Goal: Task Accomplishment & Management: Manage account settings

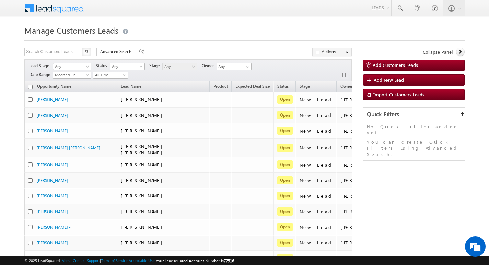
scroll to position [0, 28]
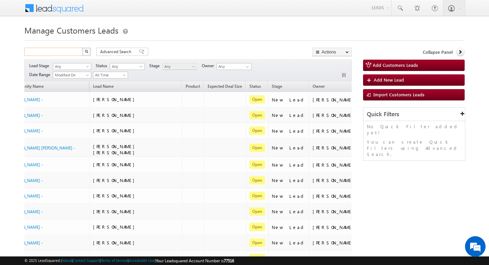
click at [70, 49] on input "text" at bounding box center [53, 52] width 59 height 8
paste input "806712"
type input "806712"
click at [82, 48] on button "button" at bounding box center [86, 52] width 9 height 8
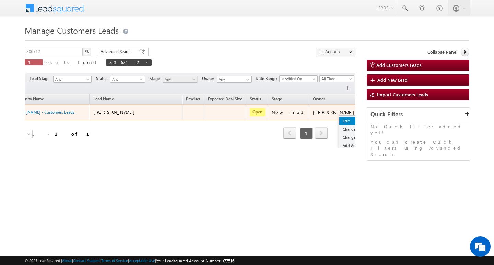
click at [340, 122] on link "Edit" at bounding box center [357, 121] width 34 height 8
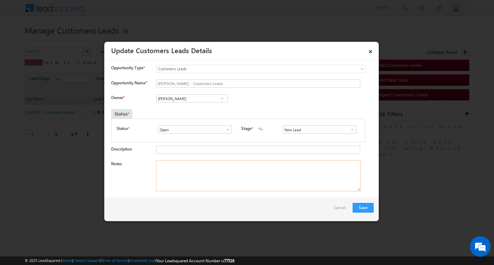
click at [256, 167] on textarea "Notes" at bounding box center [258, 176] width 205 height 31
paste textarea "[PERSON_NAME] / Renovation / 5 lakh / [GEOGRAPHIC_DATA] / Self-Employed / 50k /…"
type textarea "[PERSON_NAME] / Renovation / 5 lakh / [GEOGRAPHIC_DATA] / Self-Employed / 50k /…"
click at [333, 132] on input "New Lead" at bounding box center [320, 130] width 74 height 8
type input "Sales Marked"
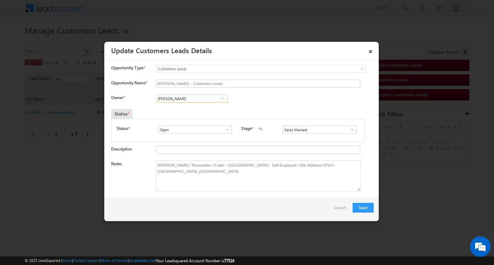
click at [200, 101] on input "[PERSON_NAME]" at bounding box center [192, 98] width 72 height 8
paste input "[PERSON_NAME]"
click at [189, 110] on span "[EMAIL_ADDRESS][DOMAIN_NAME]" at bounding box center [190, 112] width 62 height 5
type input "[PERSON_NAME]"
click at [365, 207] on button "Save" at bounding box center [363, 208] width 21 height 10
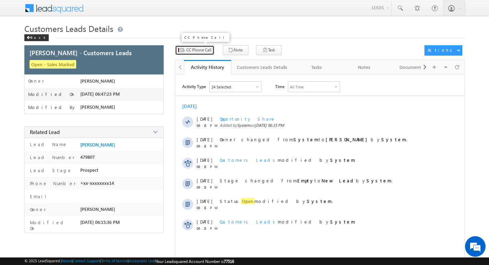
click at [200, 49] on span "CC Phone Call" at bounding box center [198, 50] width 25 height 6
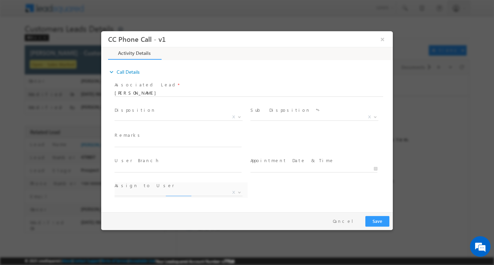
select select "[EMAIL_ADDRESS][DOMAIN_NAME]"
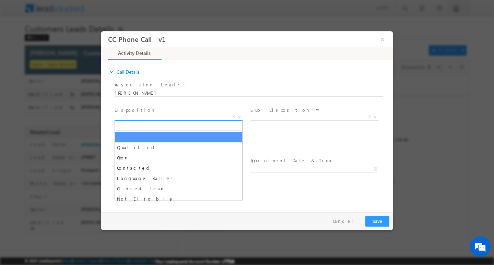
click at [172, 114] on span "X" at bounding box center [179, 117] width 128 height 7
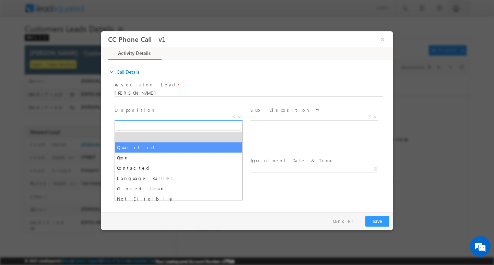
select select "Qualified"
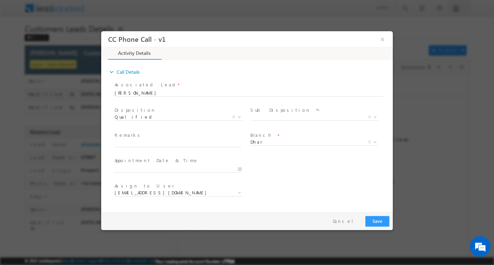
click at [250, 118] on div "Sub Disposition * Sale Marked X" at bounding box center [317, 117] width 136 height 25
click at [254, 119] on span "X" at bounding box center [315, 117] width 128 height 7
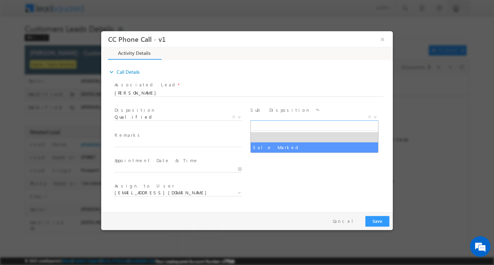
select select "Sale Marked"
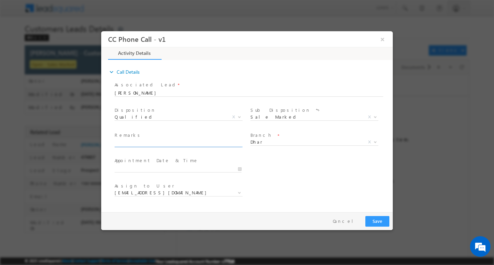
click at [212, 143] on input "text" at bounding box center [178, 143] width 127 height 7
paste input "[PERSON_NAME] / Renovation / 5 lakh / [GEOGRAPHIC_DATA] / Self-Employed / 50k /…"
type input "[PERSON_NAME] / Renovation / 5 lakh / [GEOGRAPHIC_DATA] / Self-Employed / 50k /…"
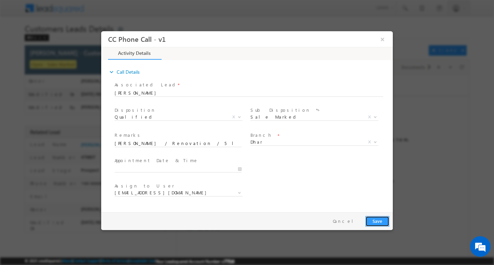
click at [380, 222] on button "Save" at bounding box center [378, 221] width 24 height 11
